Goal: Task Accomplishment & Management: Complete application form

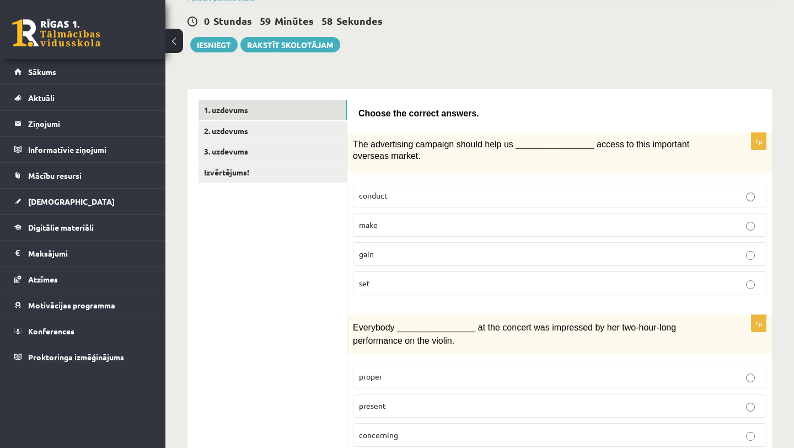
scroll to position [99, 0]
click at [371, 250] on span "gain" at bounding box center [366, 253] width 15 height 10
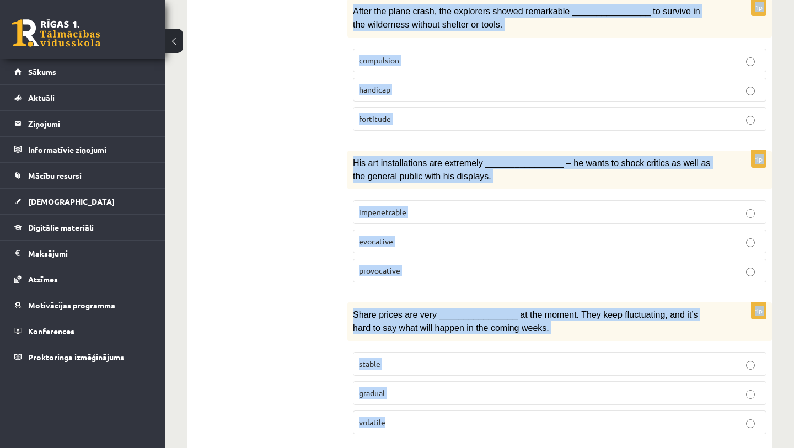
scroll to position [1673, 0]
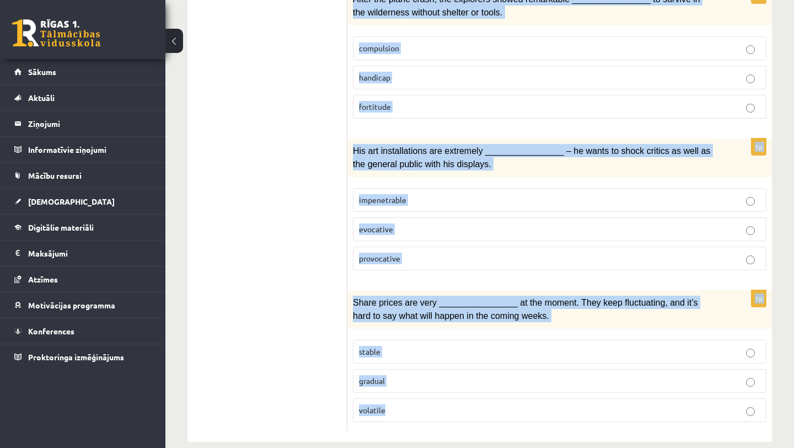
drag, startPoint x: 359, startPoint y: 113, endPoint x: 351, endPoint y: 447, distance: 334.1
copy form "Loremi dol sitamet consect. 5a Eli seddoeiusmo temporin utlabo etdo ma ________…"
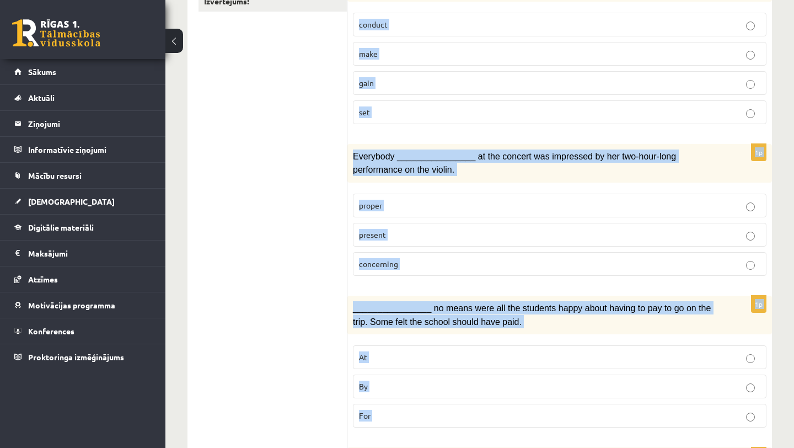
scroll to position [0, 0]
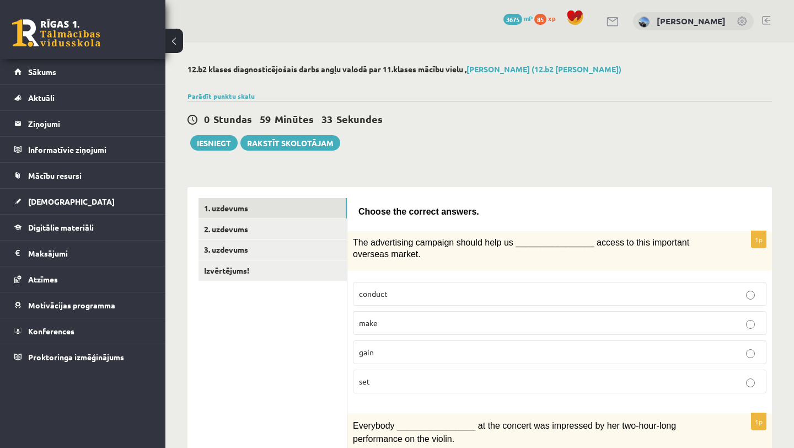
click at [444, 110] on div "0 Stundas 59 Minūtes 33 Sekundes Iesniegt Rakstīt skolotājam" at bounding box center [479, 126] width 584 height 50
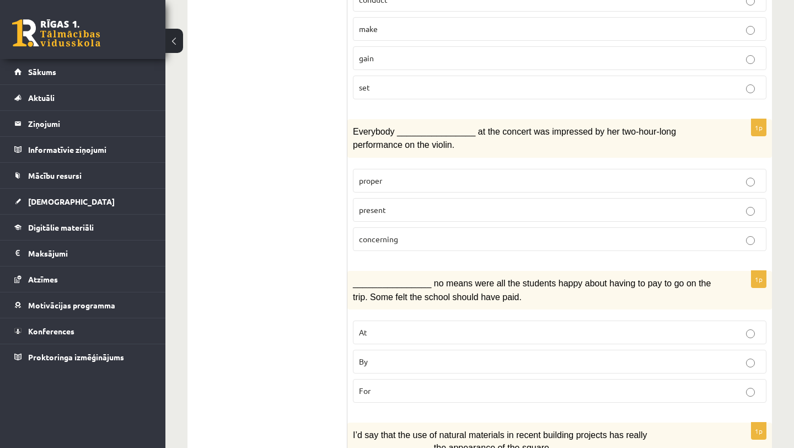
scroll to position [295, 0]
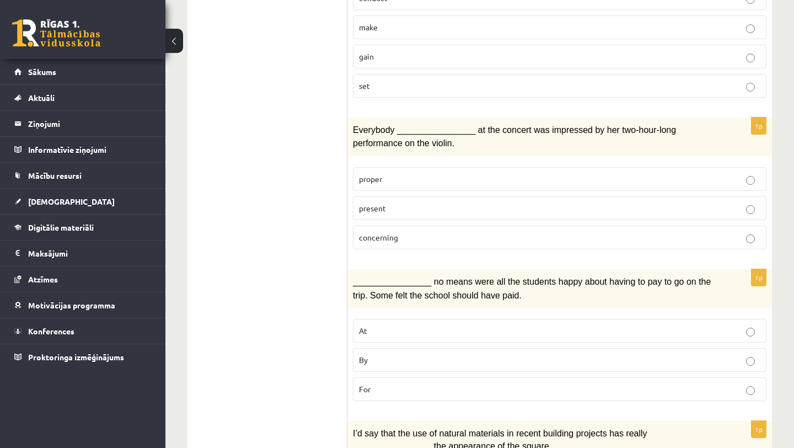
click at [401, 208] on p "present" at bounding box center [559, 208] width 401 height 12
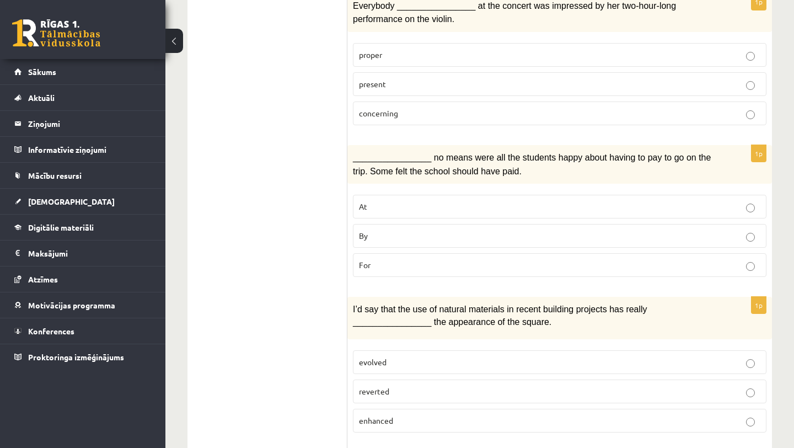
scroll to position [428, 0]
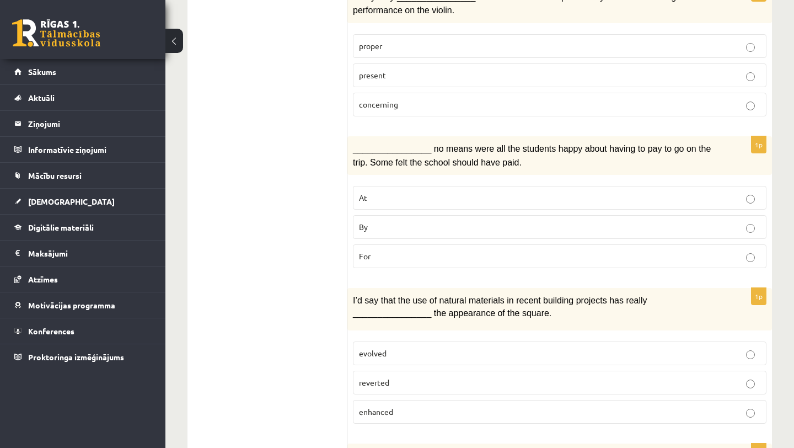
click at [400, 250] on p "For" at bounding box center [559, 256] width 401 height 12
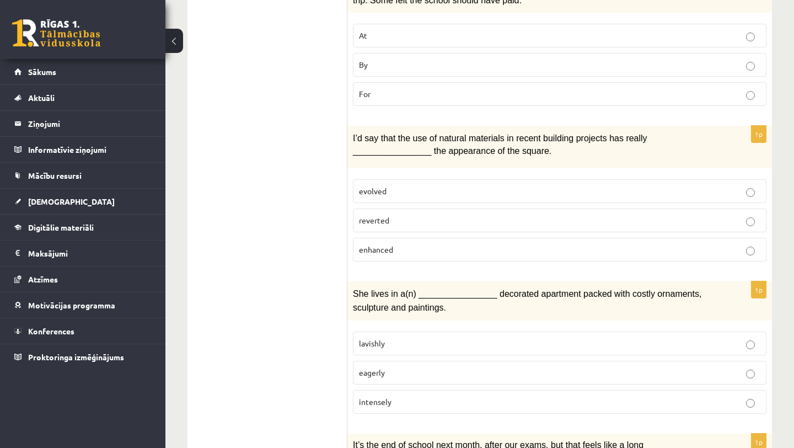
scroll to position [590, 0]
click at [412, 224] on label "reverted" at bounding box center [559, 221] width 413 height 24
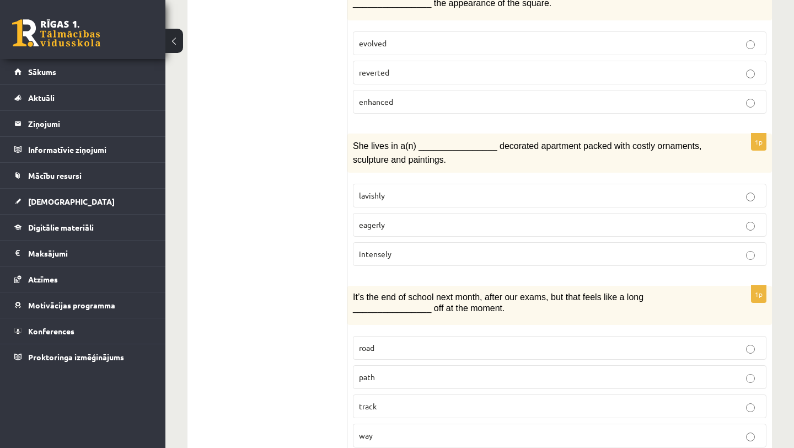
scroll to position [741, 0]
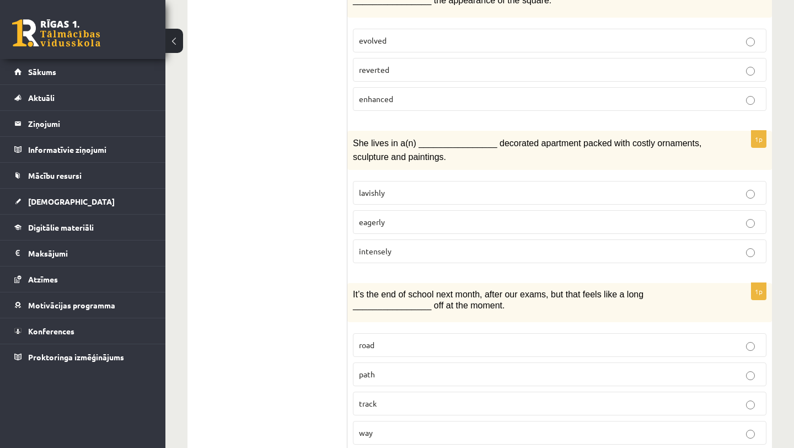
click at [402, 245] on p "intensely" at bounding box center [559, 251] width 401 height 12
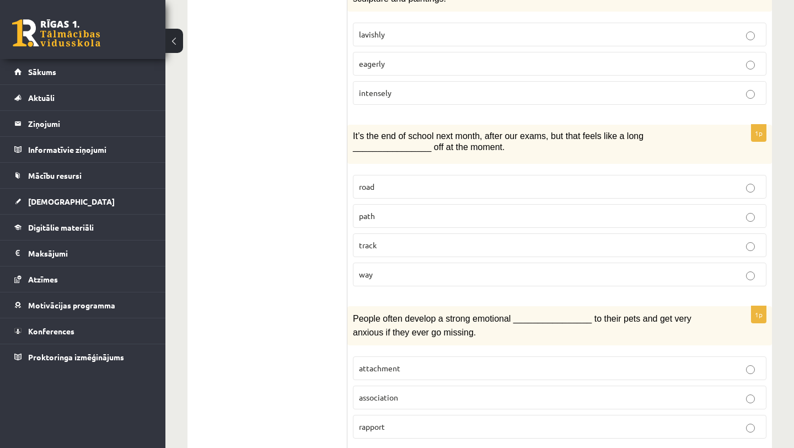
scroll to position [898, 0]
click at [387, 217] on label "path" at bounding box center [559, 217] width 413 height 24
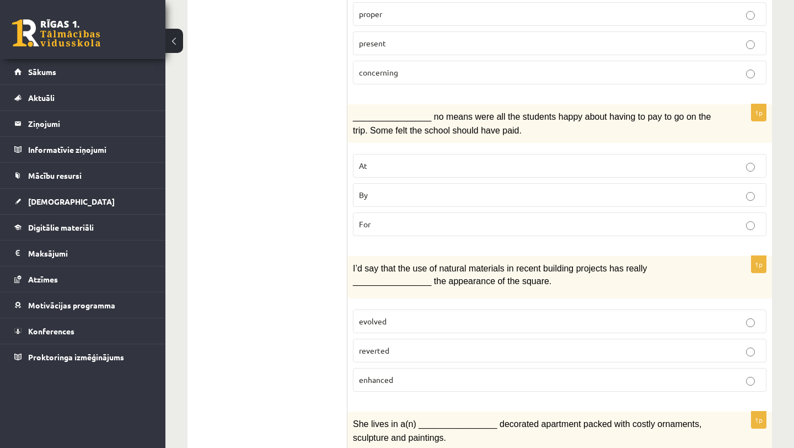
scroll to position [462, 0]
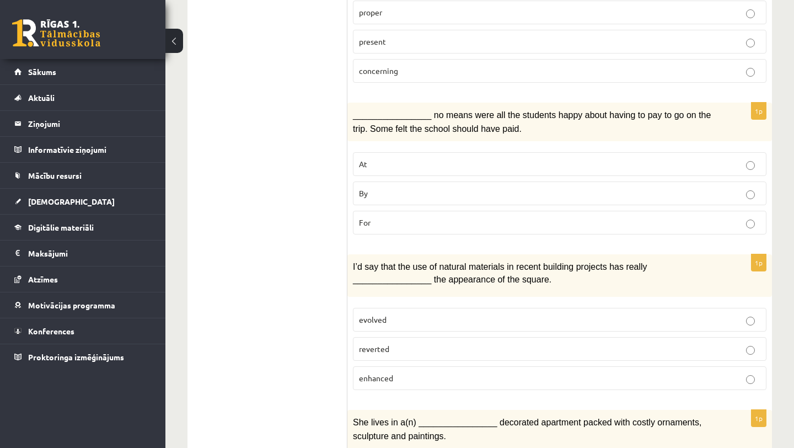
click at [412, 190] on p "By" at bounding box center [559, 193] width 401 height 12
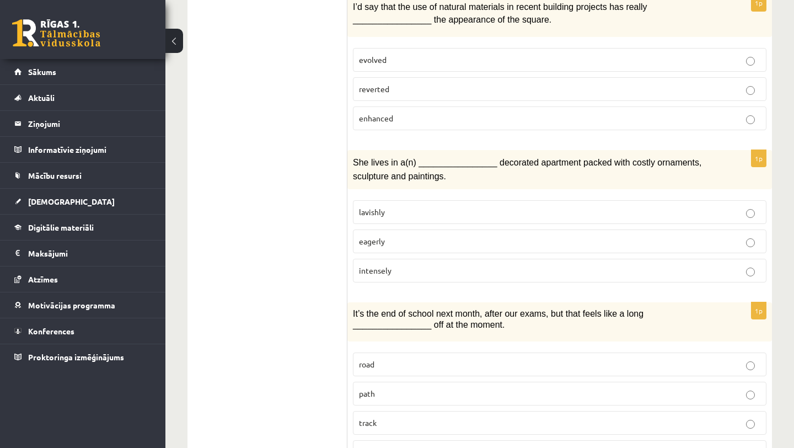
scroll to position [756, 0]
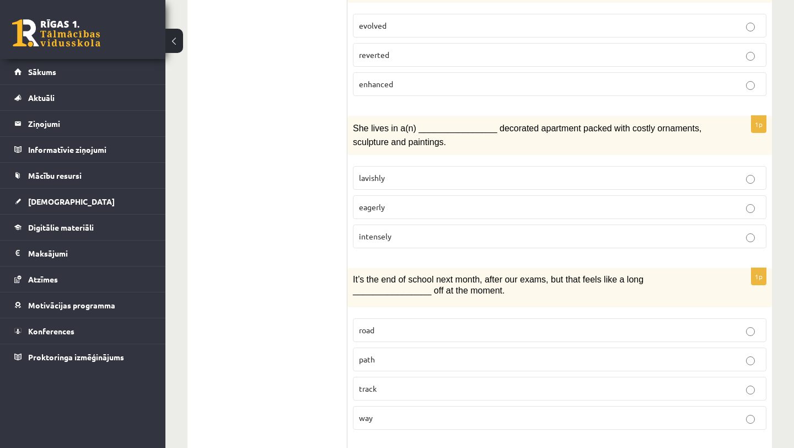
click at [417, 83] on p "enhanced" at bounding box center [559, 84] width 401 height 12
click at [405, 172] on p "lavishly" at bounding box center [559, 178] width 401 height 12
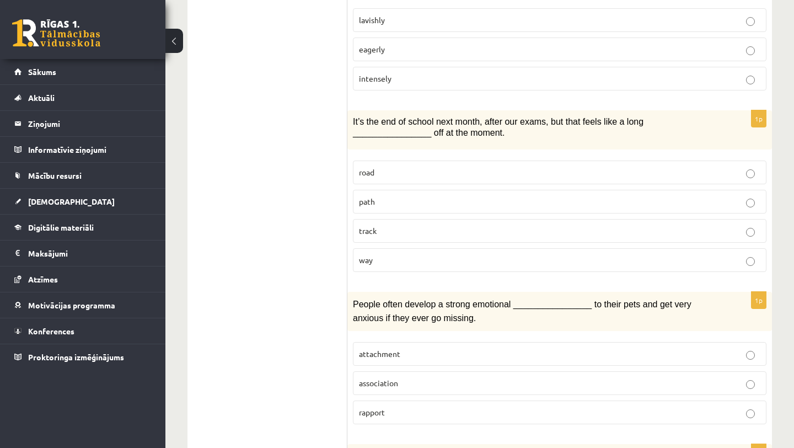
scroll to position [915, 0]
click at [382, 252] on p "way" at bounding box center [559, 258] width 401 height 12
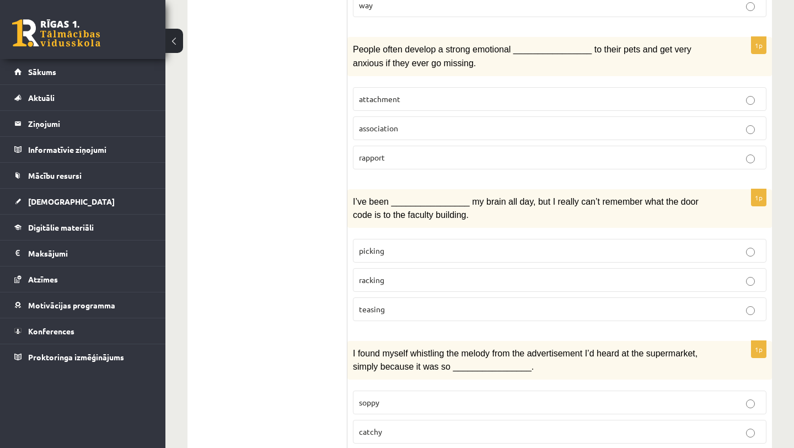
scroll to position [1178, 0]
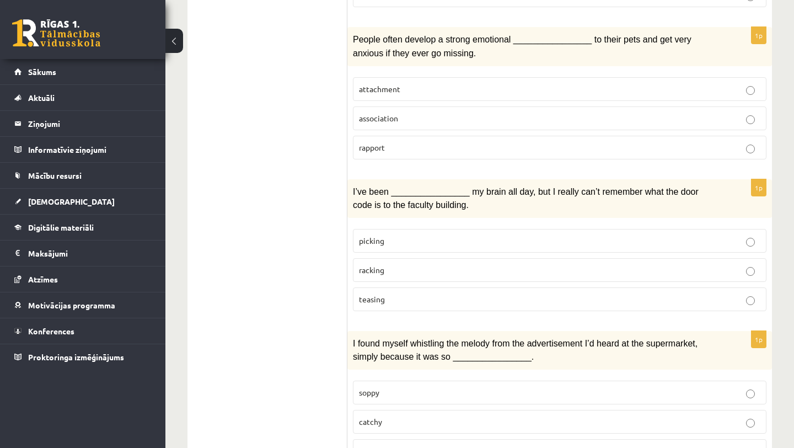
click at [414, 83] on p "attachment" at bounding box center [559, 89] width 401 height 12
click at [401, 264] on p "racking" at bounding box center [559, 270] width 401 height 12
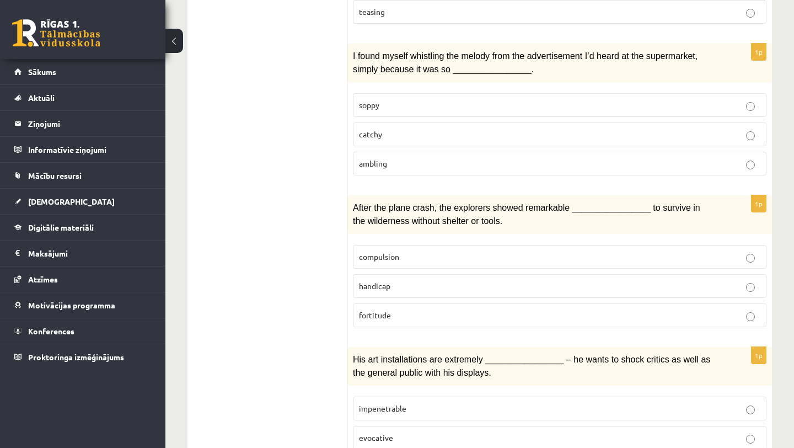
scroll to position [1466, 0]
click at [400, 128] on p "catchy" at bounding box center [559, 134] width 401 height 12
click at [390, 309] on span "fortitude" at bounding box center [375, 314] width 32 height 10
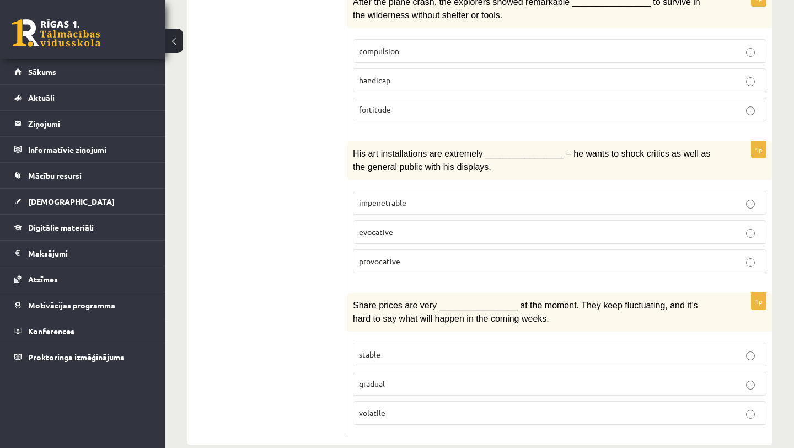
scroll to position [1673, 0]
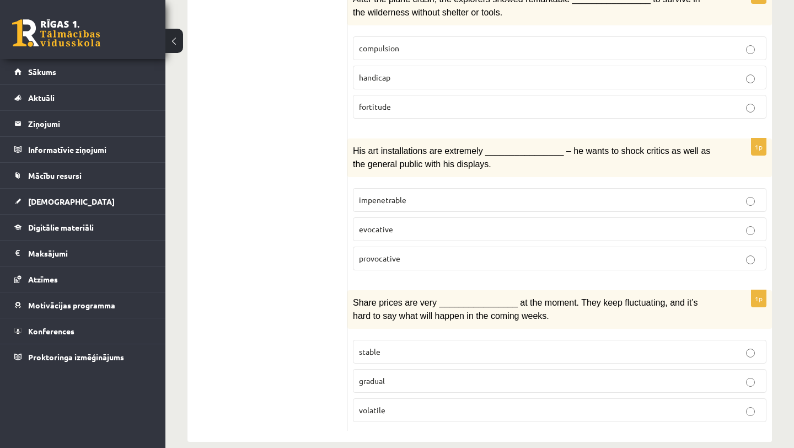
click at [410, 252] on p "provocative" at bounding box center [559, 258] width 401 height 12
click at [404, 404] on p "volatile" at bounding box center [559, 410] width 401 height 12
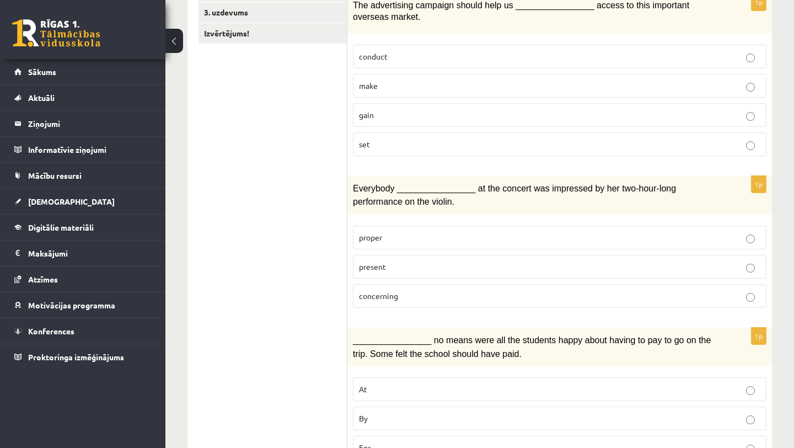
scroll to position [0, 0]
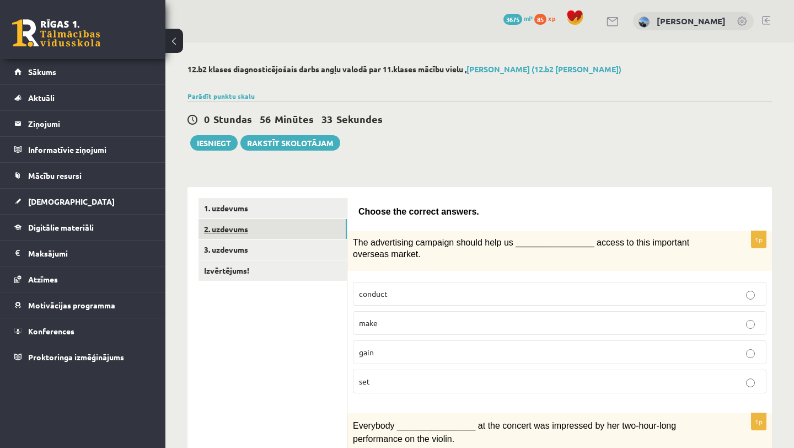
click at [252, 235] on link "2. uzdevums" at bounding box center [272, 229] width 148 height 20
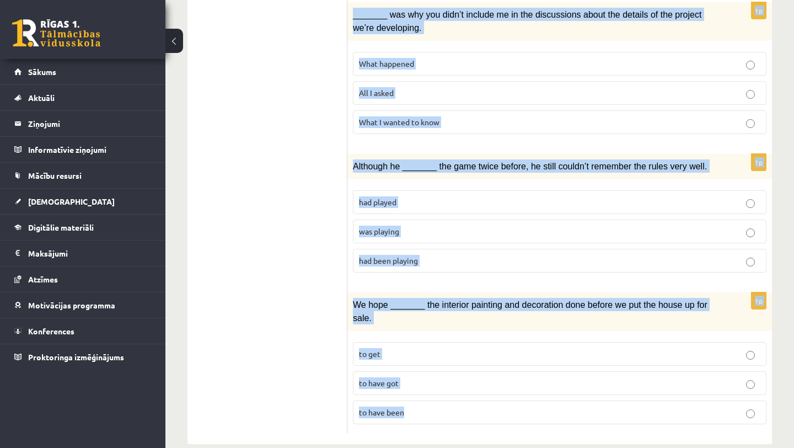
scroll to position [1292, 0]
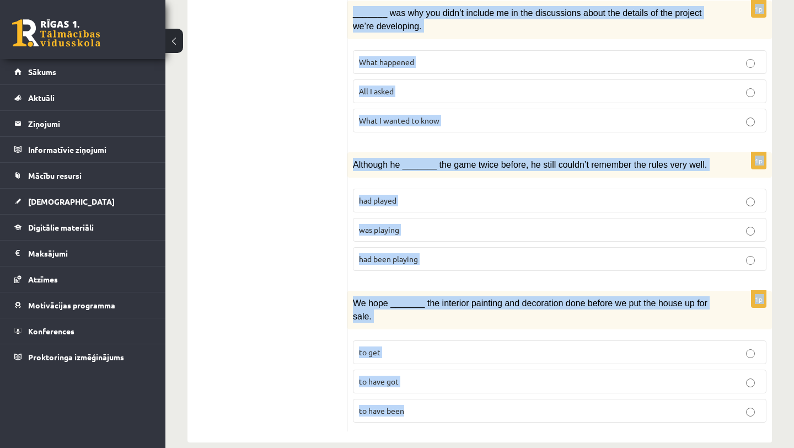
drag, startPoint x: 359, startPoint y: 47, endPoint x: 422, endPoint y: 447, distance: 404.5
copy form "Loremi dol sita cons adipis el sedd ei temporin utl etdolorem. 5a Enim _______ …"
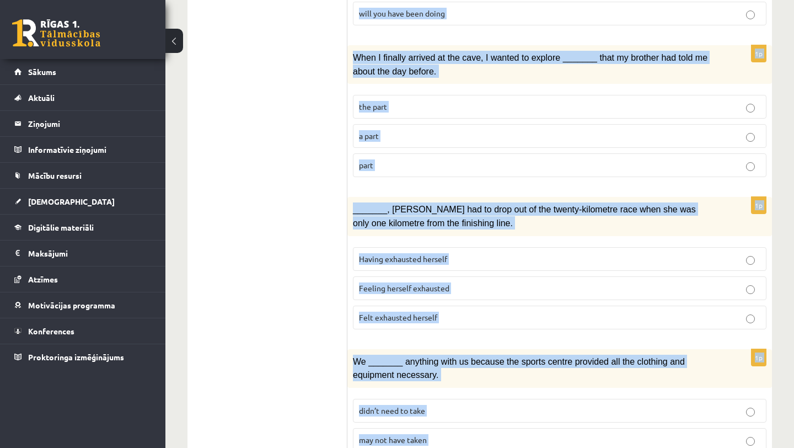
scroll to position [0, 0]
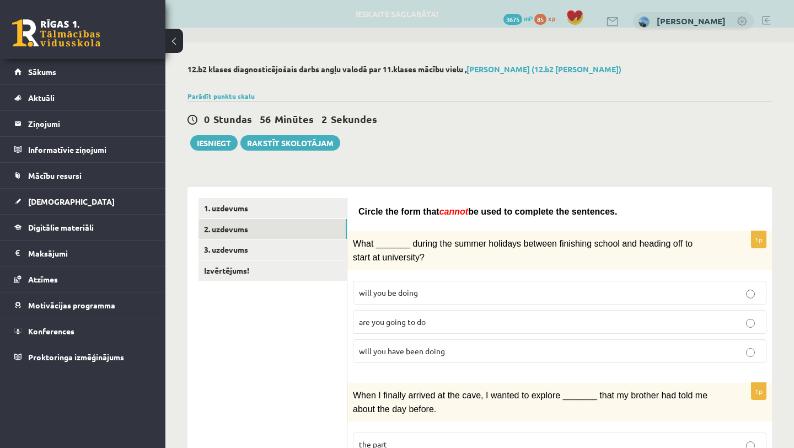
click at [499, 127] on div "0 Stundas 56 Minūtes 2 Sekundes Ieskaite saglabāta! Iesniegt Rakstīt skolotājam" at bounding box center [479, 126] width 584 height 50
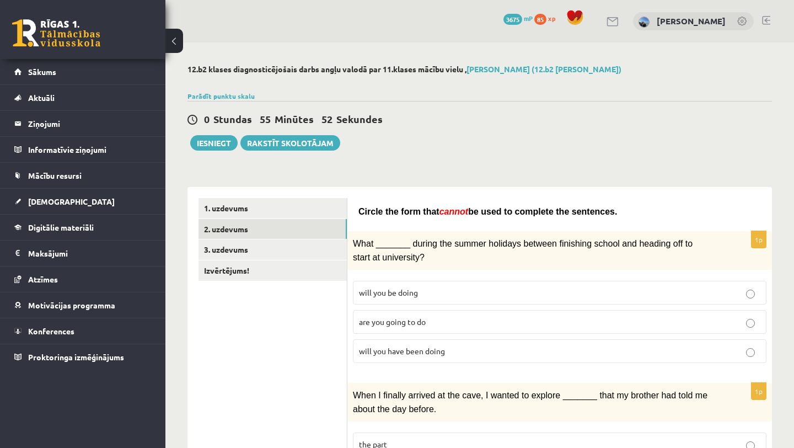
click at [407, 348] on span "will you have been doing" at bounding box center [402, 351] width 86 height 10
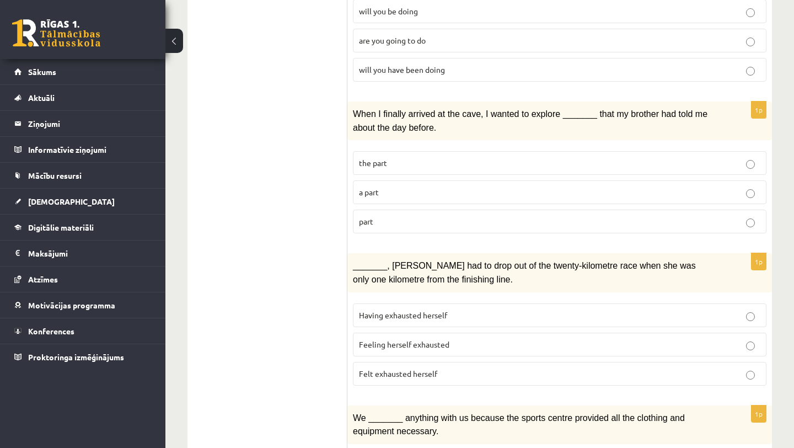
scroll to position [318, 0]
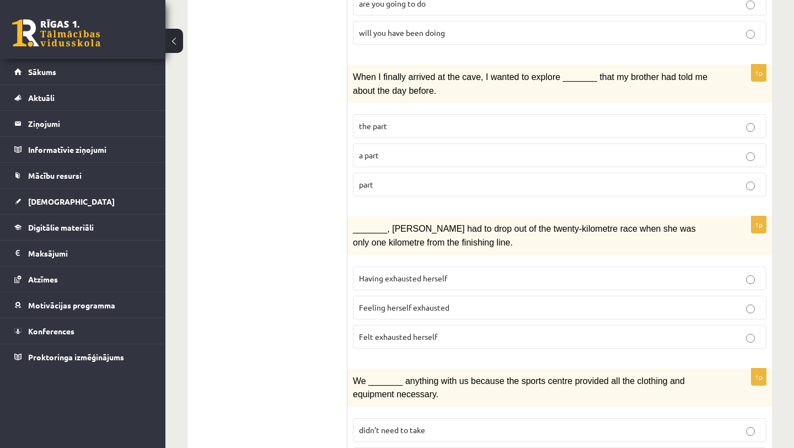
click at [395, 182] on p "part" at bounding box center [559, 185] width 401 height 12
click at [382, 331] on span "Felt exhausted herself" at bounding box center [398, 336] width 78 height 10
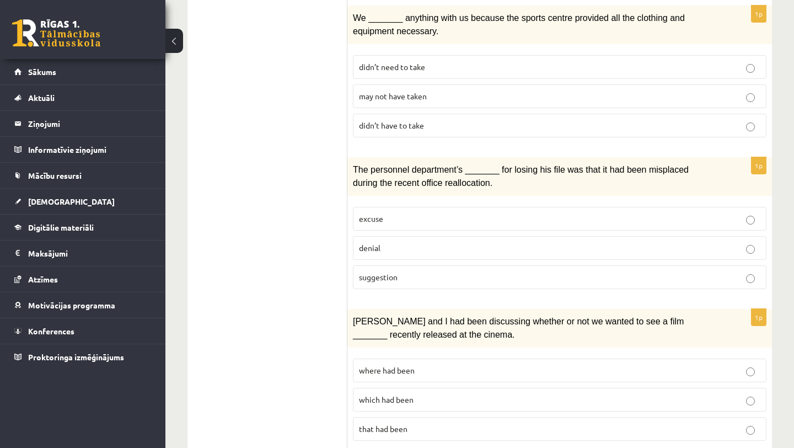
scroll to position [683, 0]
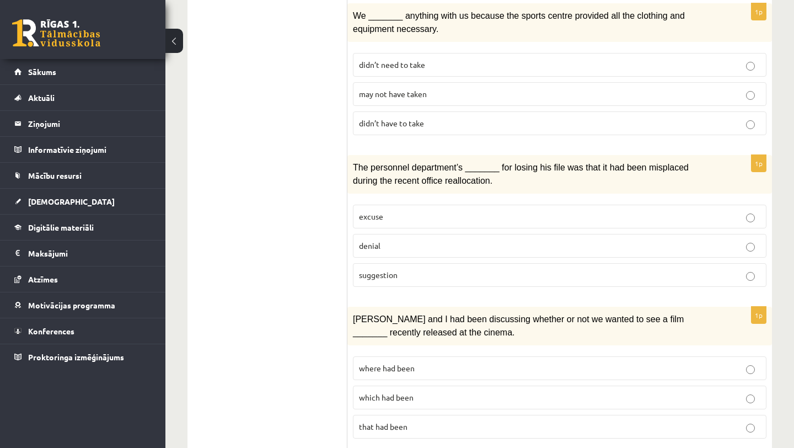
click at [409, 89] on span "may not have taken" at bounding box center [393, 94] width 68 height 10
click at [390, 240] on p "denial" at bounding box center [559, 246] width 401 height 12
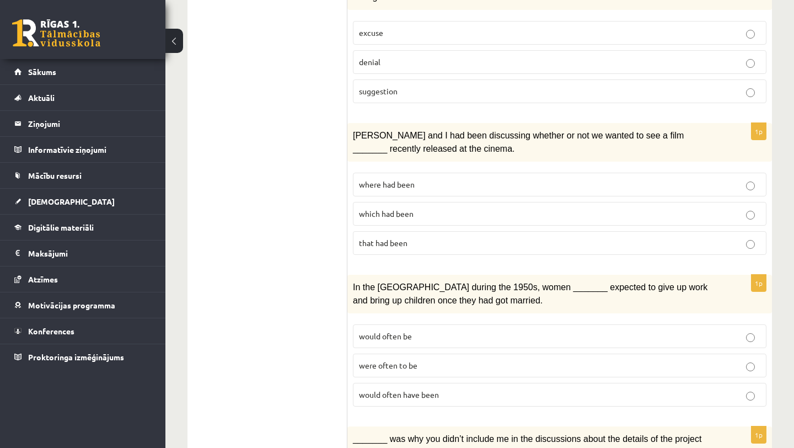
scroll to position [868, 0]
click at [416, 177] on p "where had been" at bounding box center [559, 183] width 401 height 12
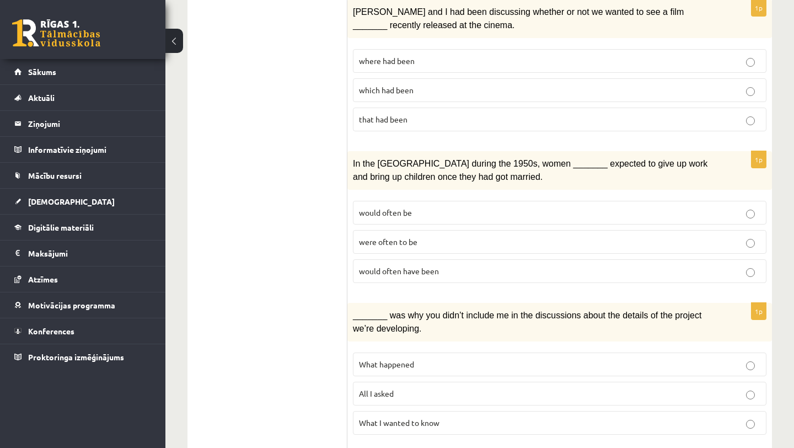
scroll to position [1001, 0]
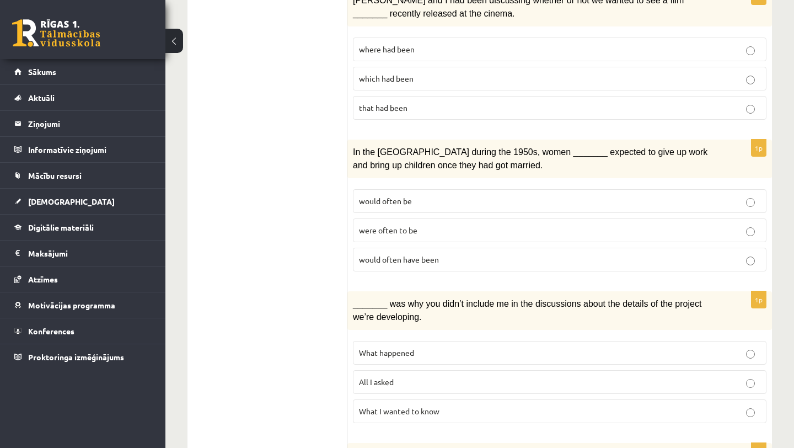
click at [423, 254] on span "would often have been" at bounding box center [399, 259] width 80 height 10
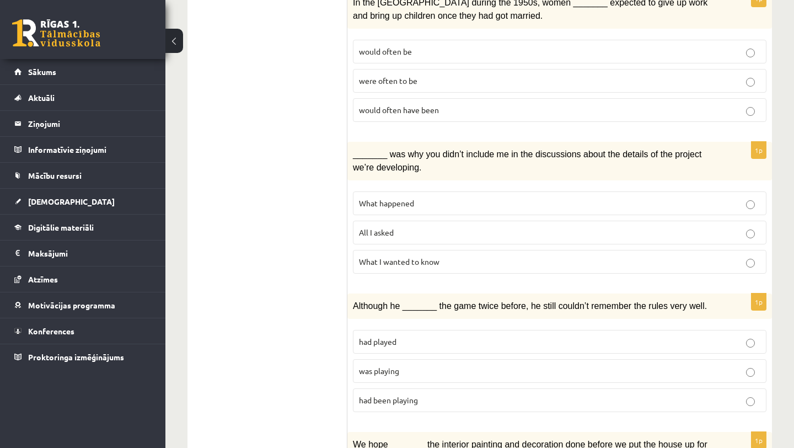
scroll to position [1215, 0]
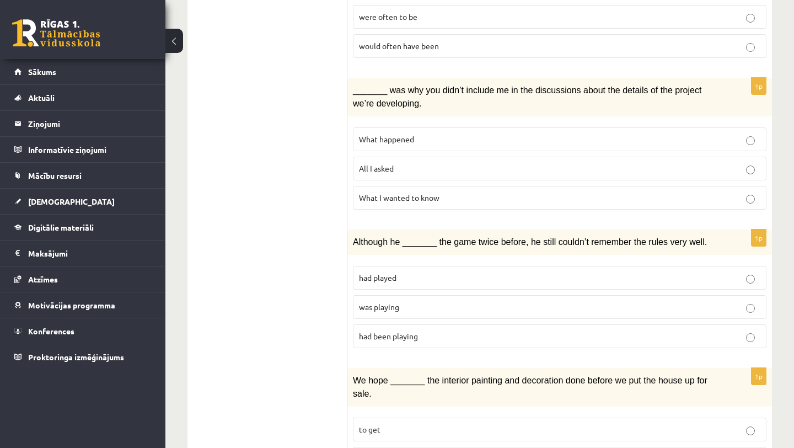
click at [403, 163] on p "All I asked" at bounding box center [559, 169] width 401 height 12
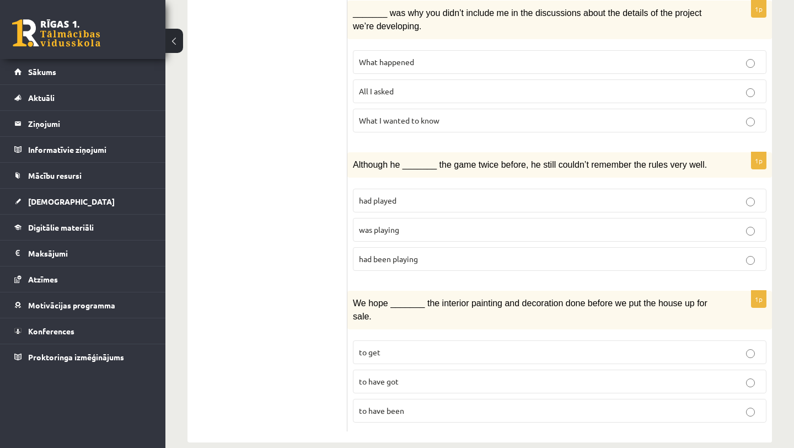
click at [386, 224] on span "was playing" at bounding box center [379, 229] width 40 height 10
click at [453, 405] on p "to have been" at bounding box center [559, 411] width 401 height 12
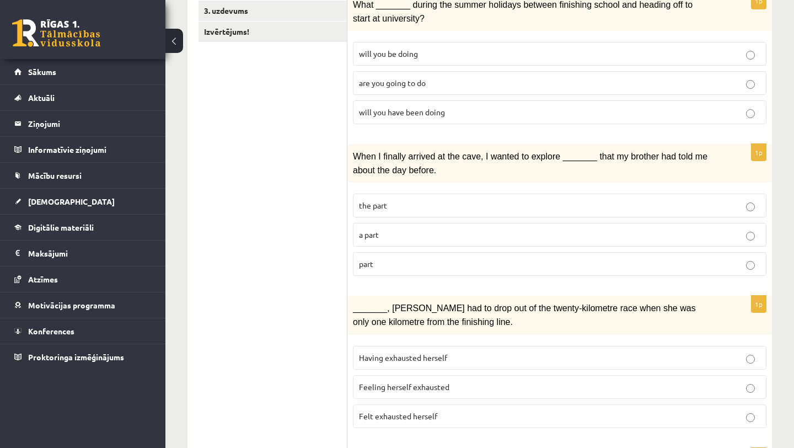
scroll to position [0, 0]
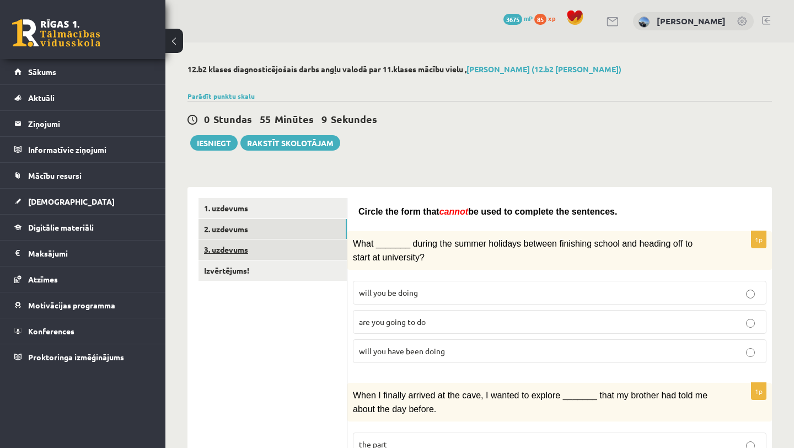
click at [283, 249] on link "3. uzdevums" at bounding box center [272, 249] width 148 height 20
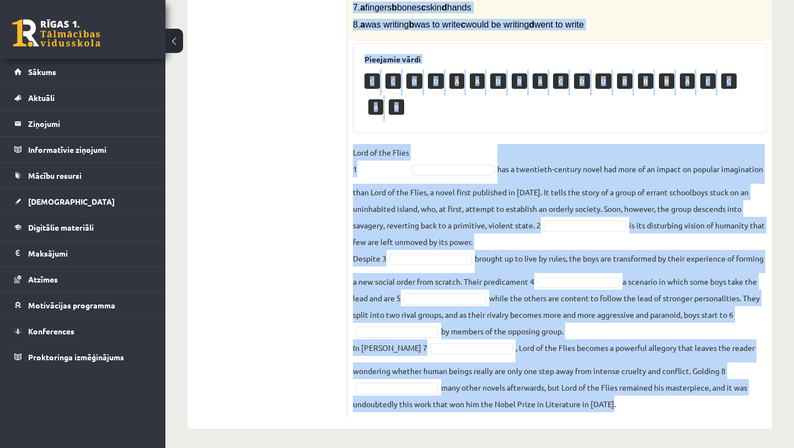
scroll to position [364, 0]
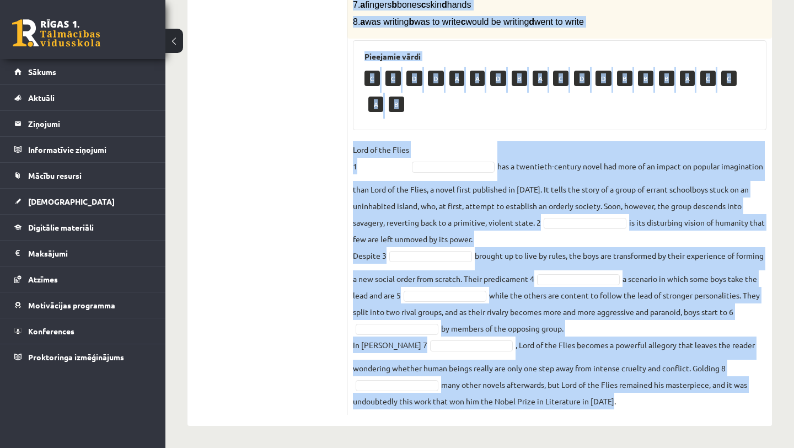
drag, startPoint x: 353, startPoint y: 40, endPoint x: 369, endPoint y: 444, distance: 404.3
click at [370, 445] on div "12.b2 klases diagnosticējošais darbs angļu valodā par 11.klases mācību vielu , …" at bounding box center [479, 69] width 628 height 758
copy div "Loremips dol sita cons adi elitsed doeiu (t–i). 3. u La etdolo m Aliqua e Admi …"
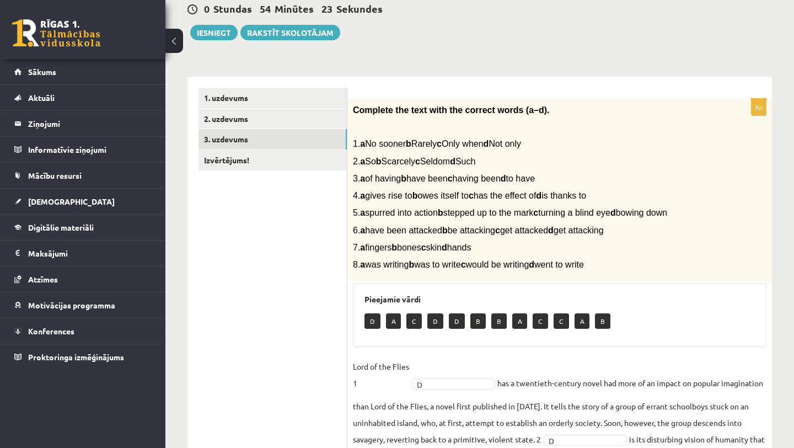
scroll to position [0, 0]
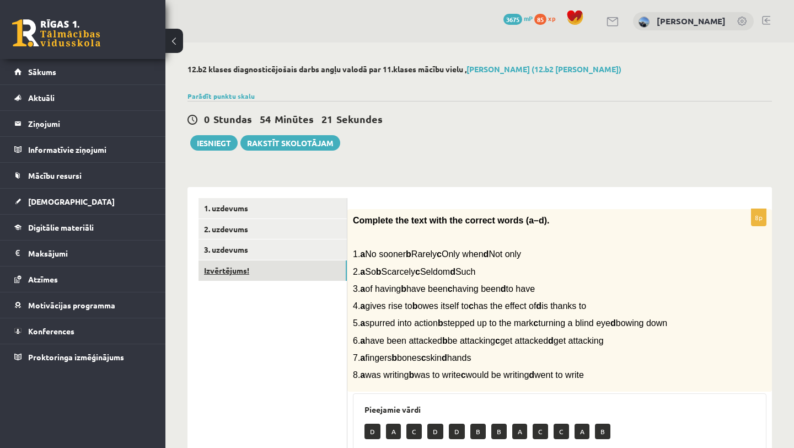
click at [293, 272] on link "Izvērtējums!" at bounding box center [272, 270] width 148 height 20
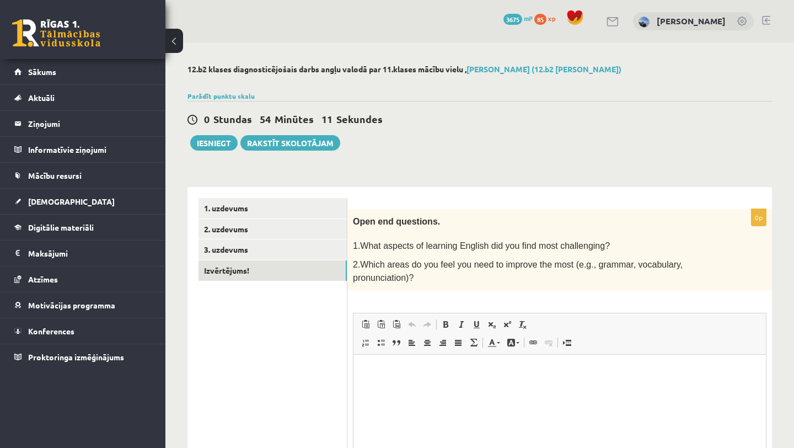
click at [386, 380] on html at bounding box center [559, 371] width 412 height 34
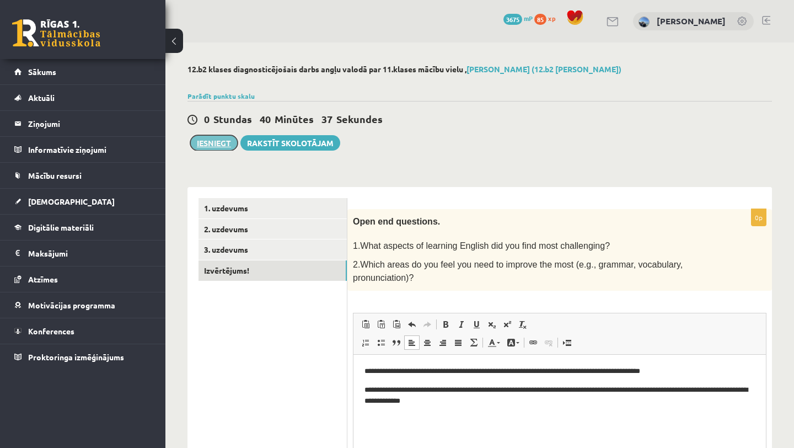
click at [211, 142] on button "Iesniegt" at bounding box center [213, 142] width 47 height 15
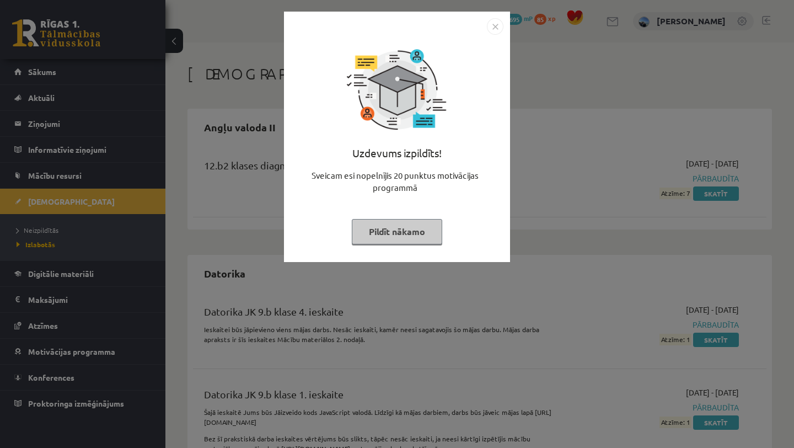
click at [414, 223] on button "Pildīt nākamo" at bounding box center [397, 231] width 90 height 25
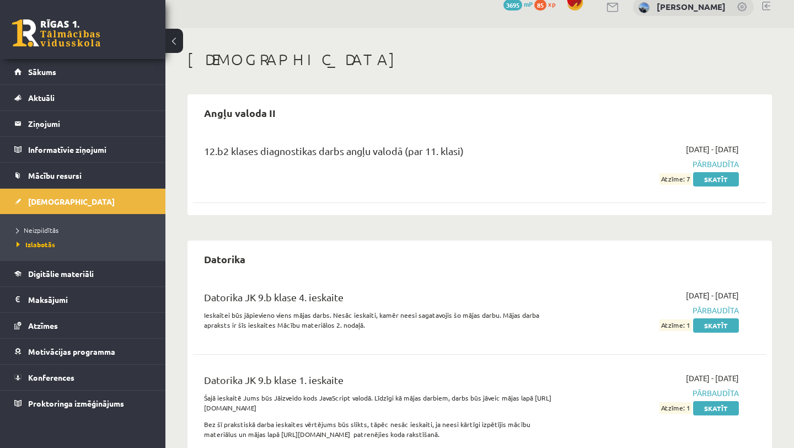
scroll to position [15, 0]
